Goal: Use online tool/utility: Utilize a website feature to perform a specific function

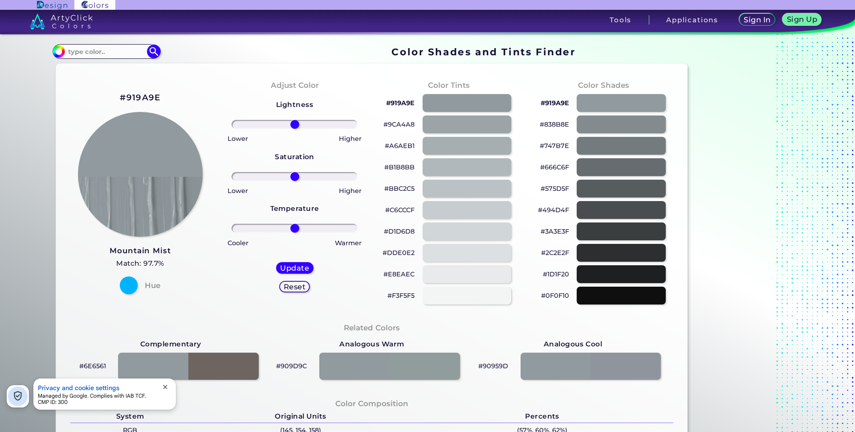
click at [398, 146] on p "#A6AEB1" at bounding box center [400, 145] width 30 height 11
click at [402, 129] on p "#9CA4A8" at bounding box center [399, 124] width 31 height 11
click at [402, 127] on p "#9CA4A8 copied" at bounding box center [399, 124] width 31 height 11
copy p "9CA4A8"
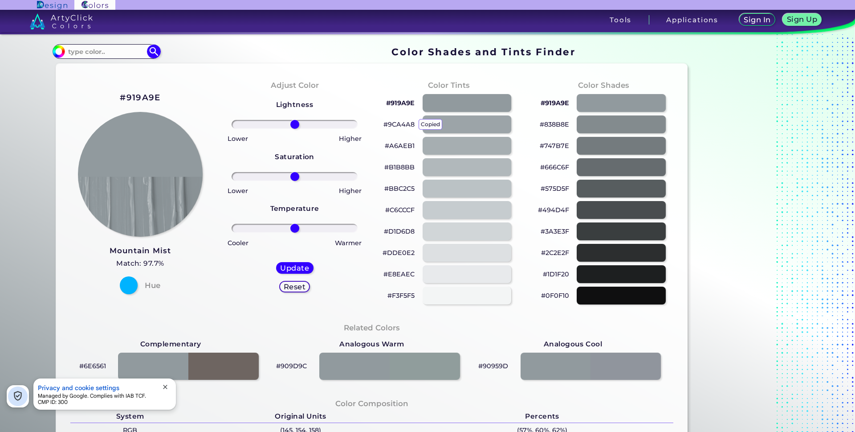
click at [402, 127] on p "#9CA4A8 copied copied" at bounding box center [399, 124] width 31 height 11
click at [402, 127] on p "#9CA4A8 copied copied copied" at bounding box center [399, 124] width 31 height 11
copy p "9CA4A8"
click at [399, 102] on p "#919A9E" at bounding box center [400, 103] width 29 height 11
click at [553, 147] on p "#747B7E" at bounding box center [554, 145] width 29 height 11
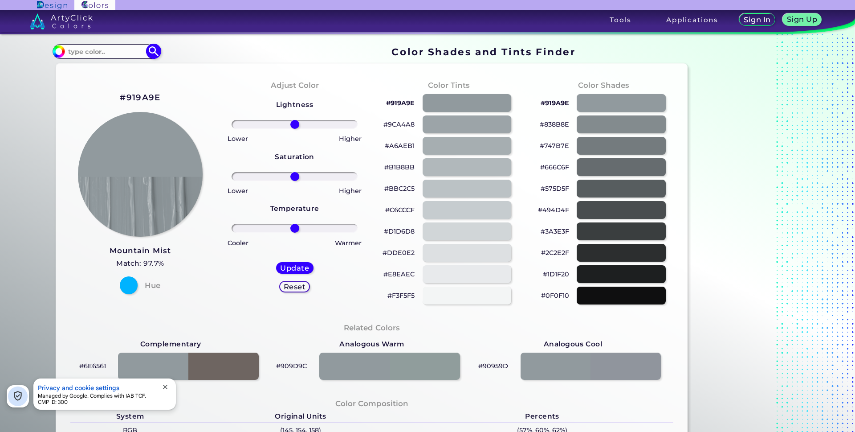
click at [110, 49] on input at bounding box center [106, 51] width 83 height 12
type input "bronze metallic"
click at [149, 53] on img at bounding box center [154, 52] width 16 height 16
type input "#000000"
drag, startPoint x: 89, startPoint y: 51, endPoint x: 140, endPoint y: 56, distance: 51.5
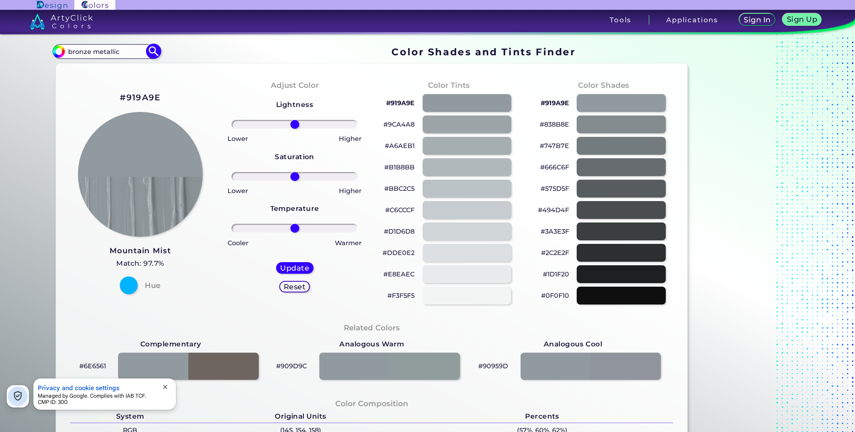
click at [140, 55] on input "bronze metallic" at bounding box center [106, 51] width 83 height 12
type input "bronze"
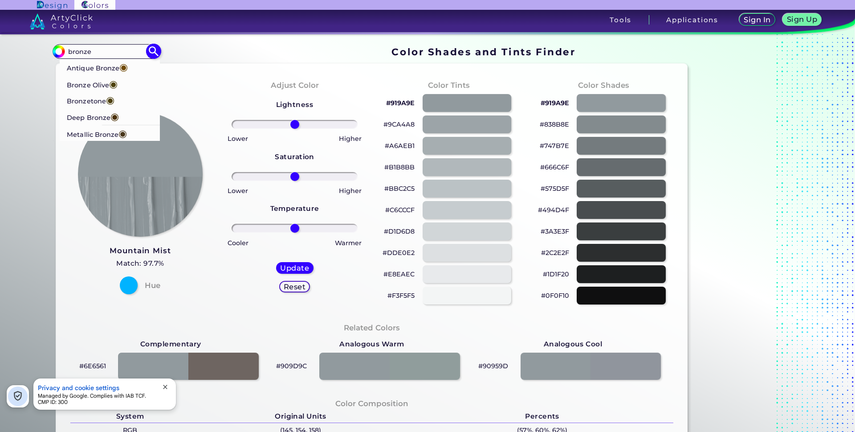
click at [97, 136] on p "Metallic Bronze ◉" at bounding box center [97, 133] width 60 height 16
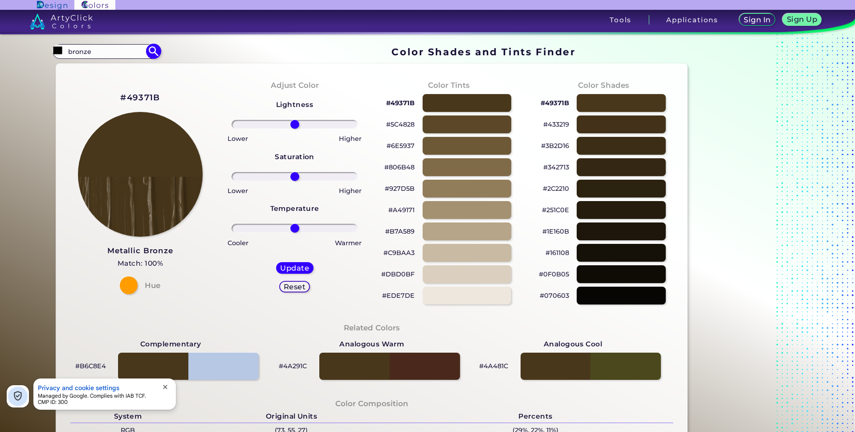
type input "#49371b"
type input "#49371B"
